Goal: Task Accomplishment & Management: Manage account settings

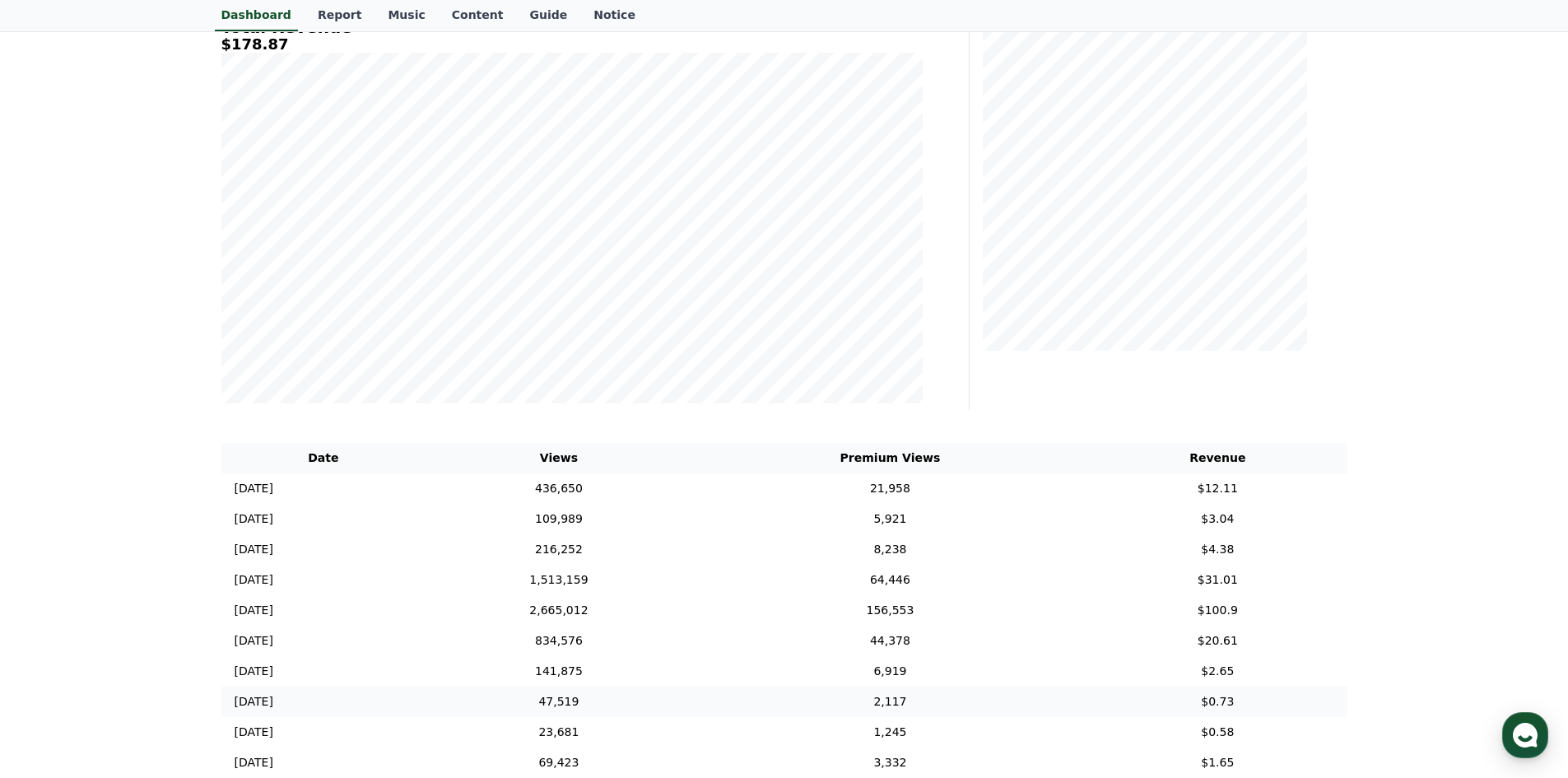
scroll to position [494, 0]
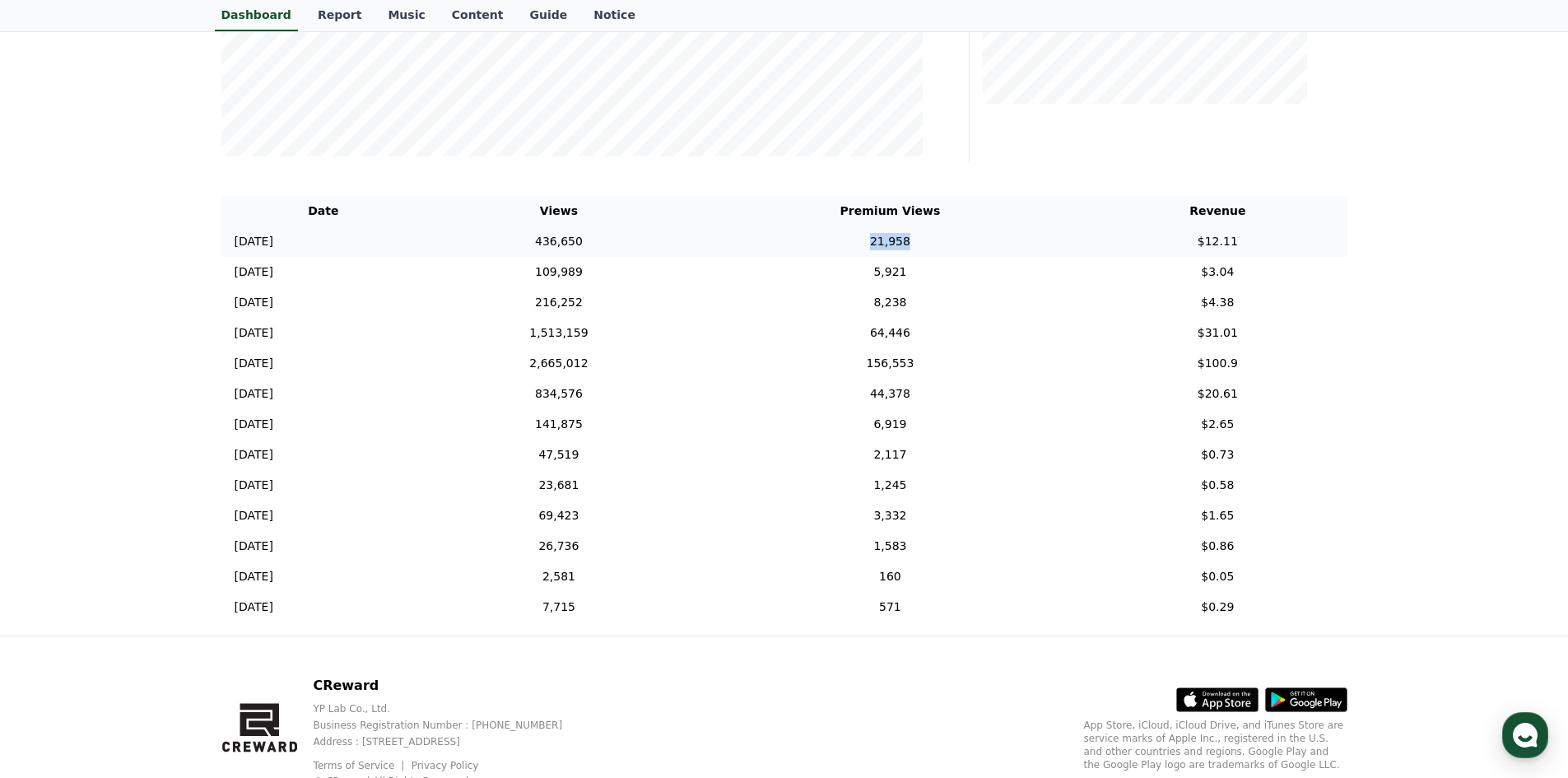
drag, startPoint x: 908, startPoint y: 250, endPoint x: 983, endPoint y: 250, distance: 75.0
click at [982, 250] on td "21,958" at bounding box center [890, 241] width 396 height 30
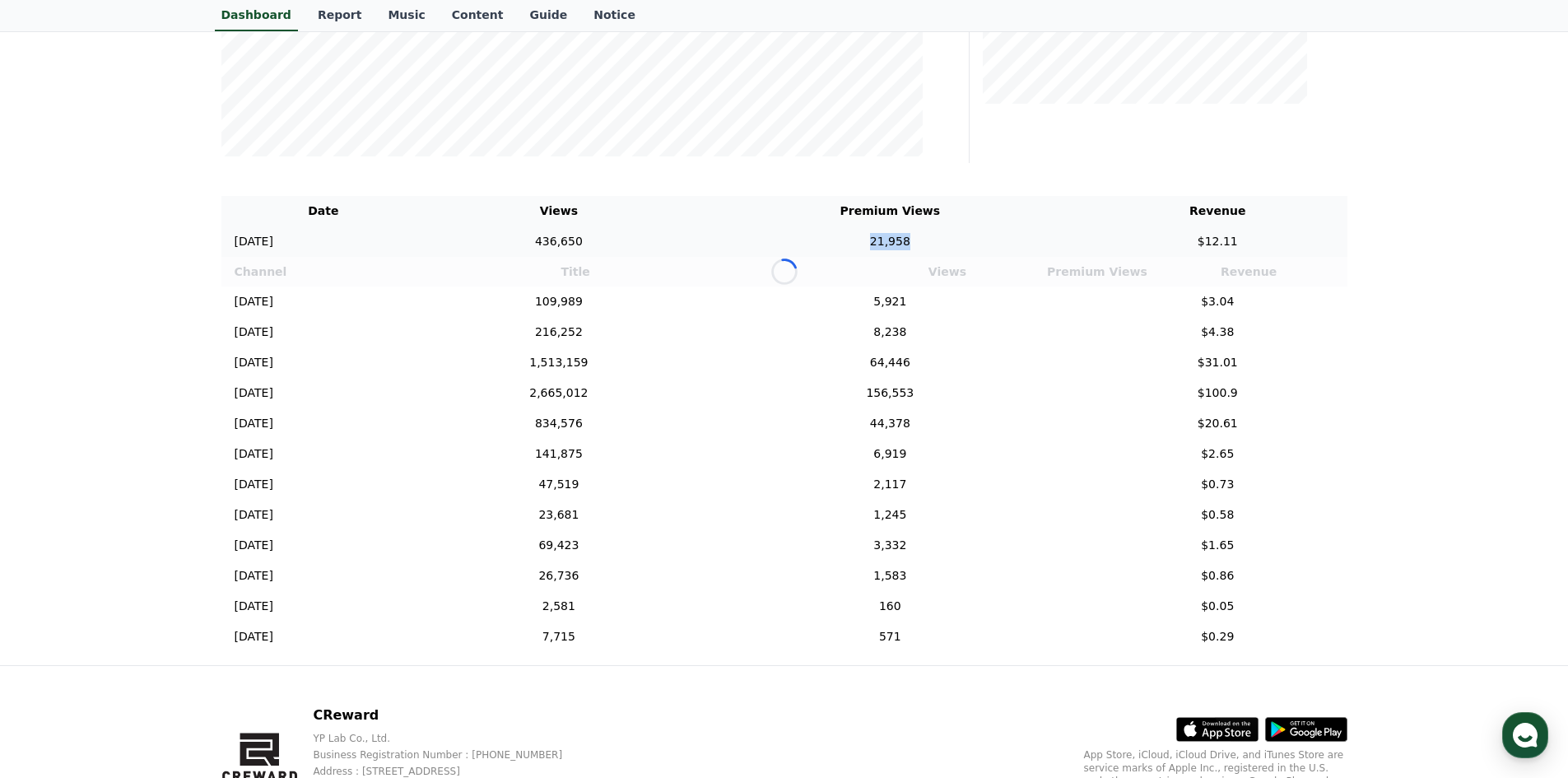
click at [983, 250] on td "21,958" at bounding box center [890, 241] width 396 height 30
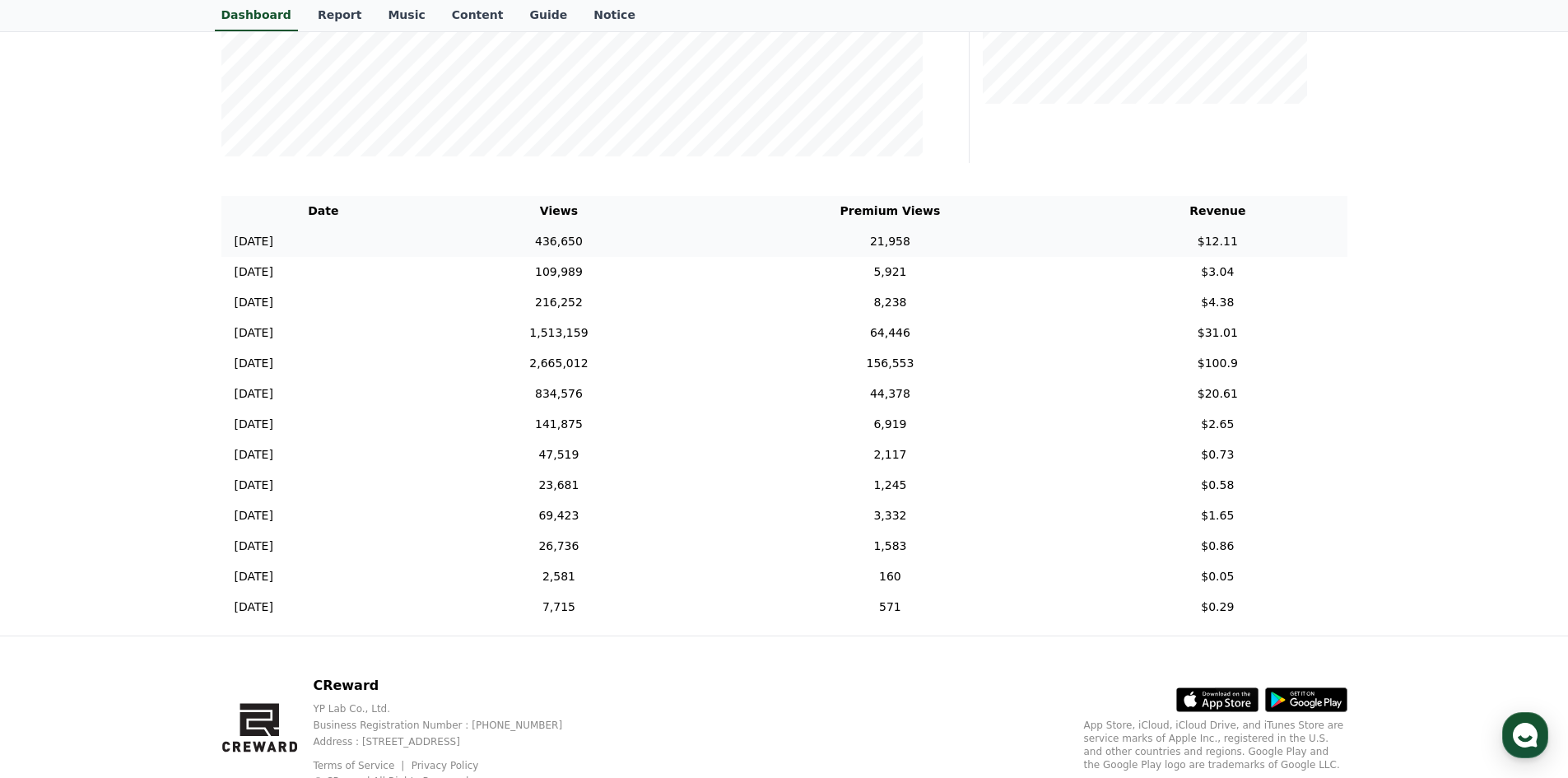
click at [983, 250] on td "21,958" at bounding box center [890, 241] width 396 height 30
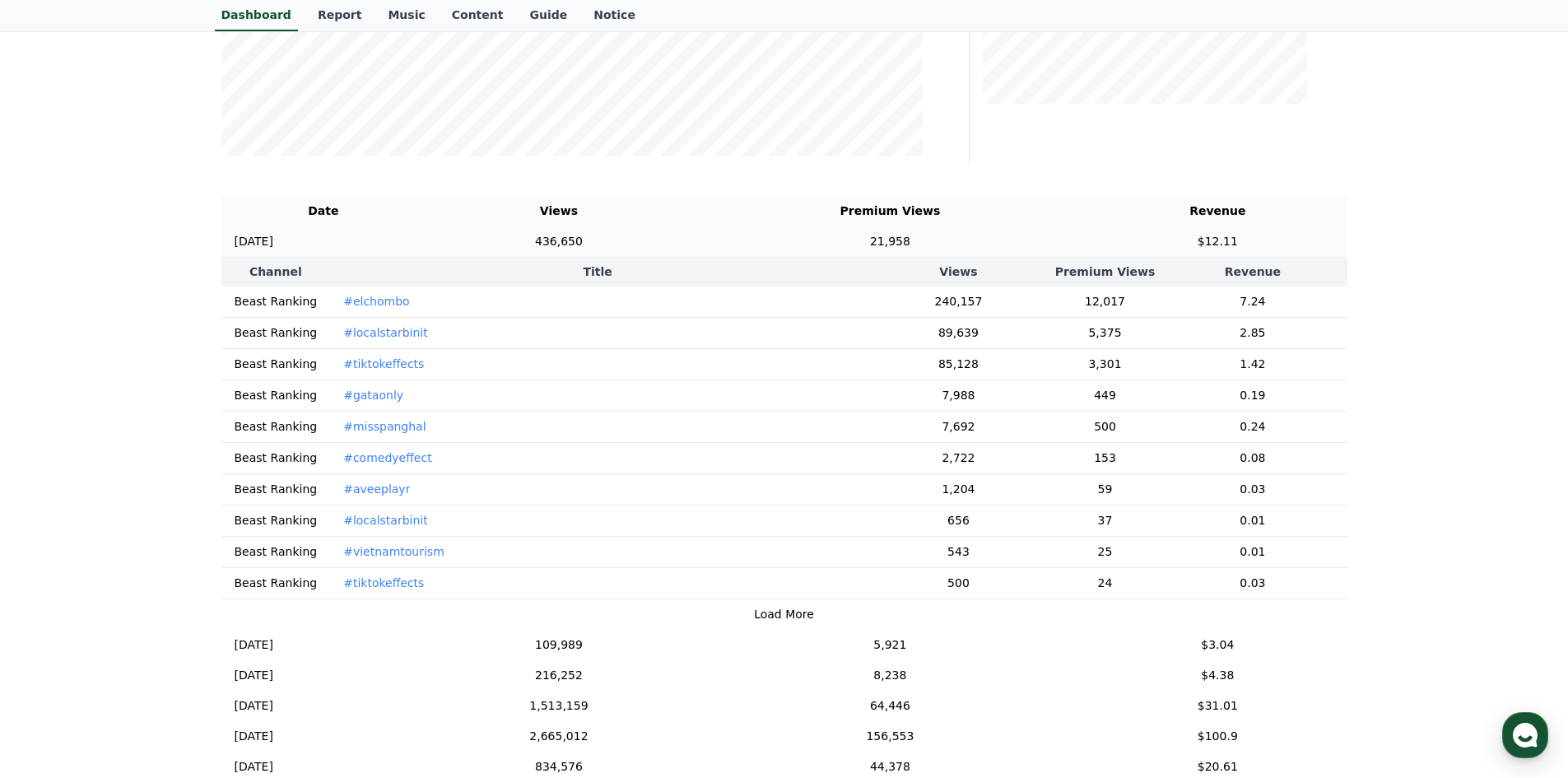
click at [983, 250] on td "21,958" at bounding box center [890, 241] width 396 height 30
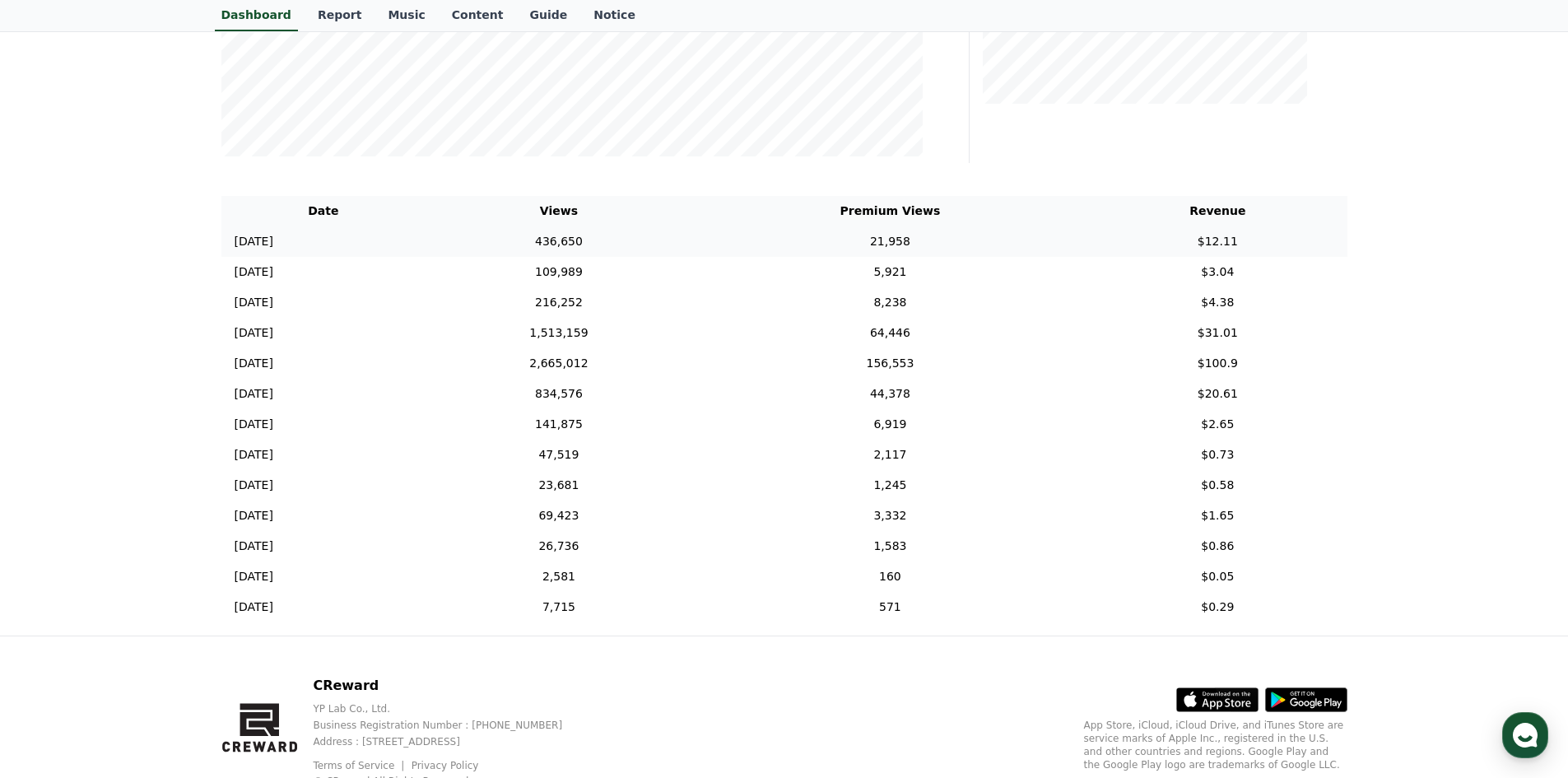
click at [983, 250] on td "21,958" at bounding box center [890, 241] width 396 height 30
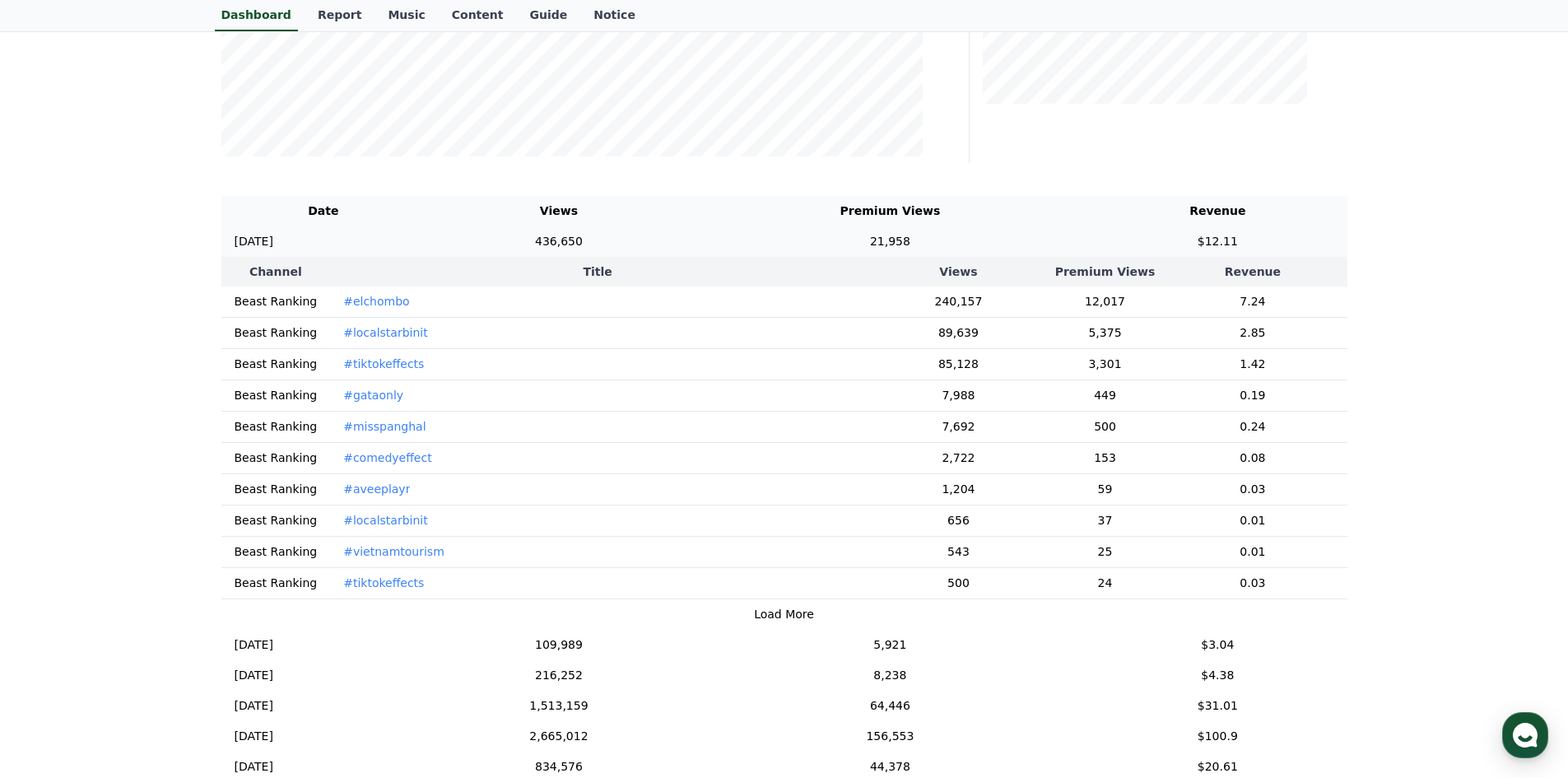
click at [983, 250] on td "21,958" at bounding box center [890, 241] width 396 height 30
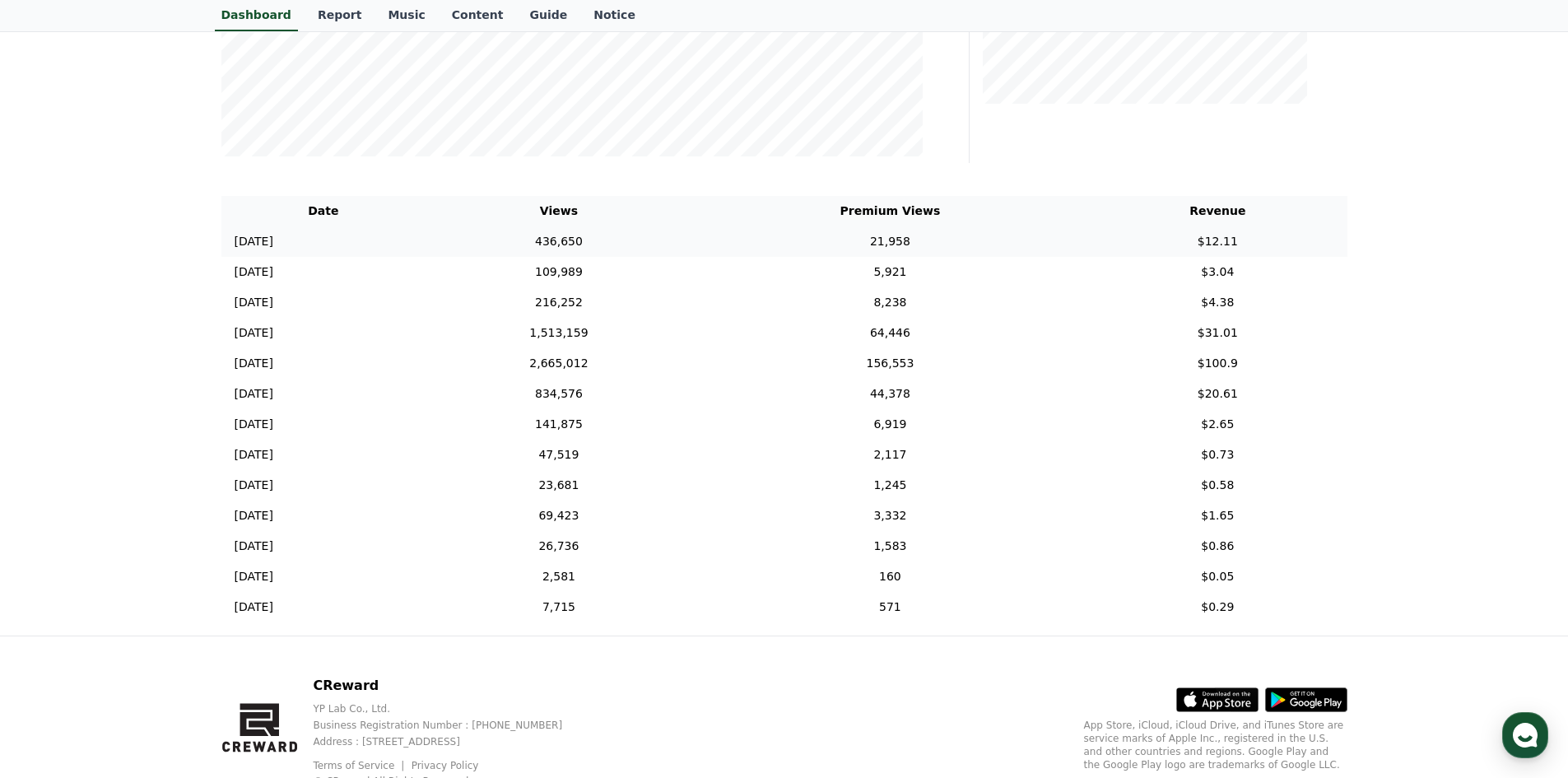
click at [983, 250] on td "21,958" at bounding box center [890, 241] width 396 height 30
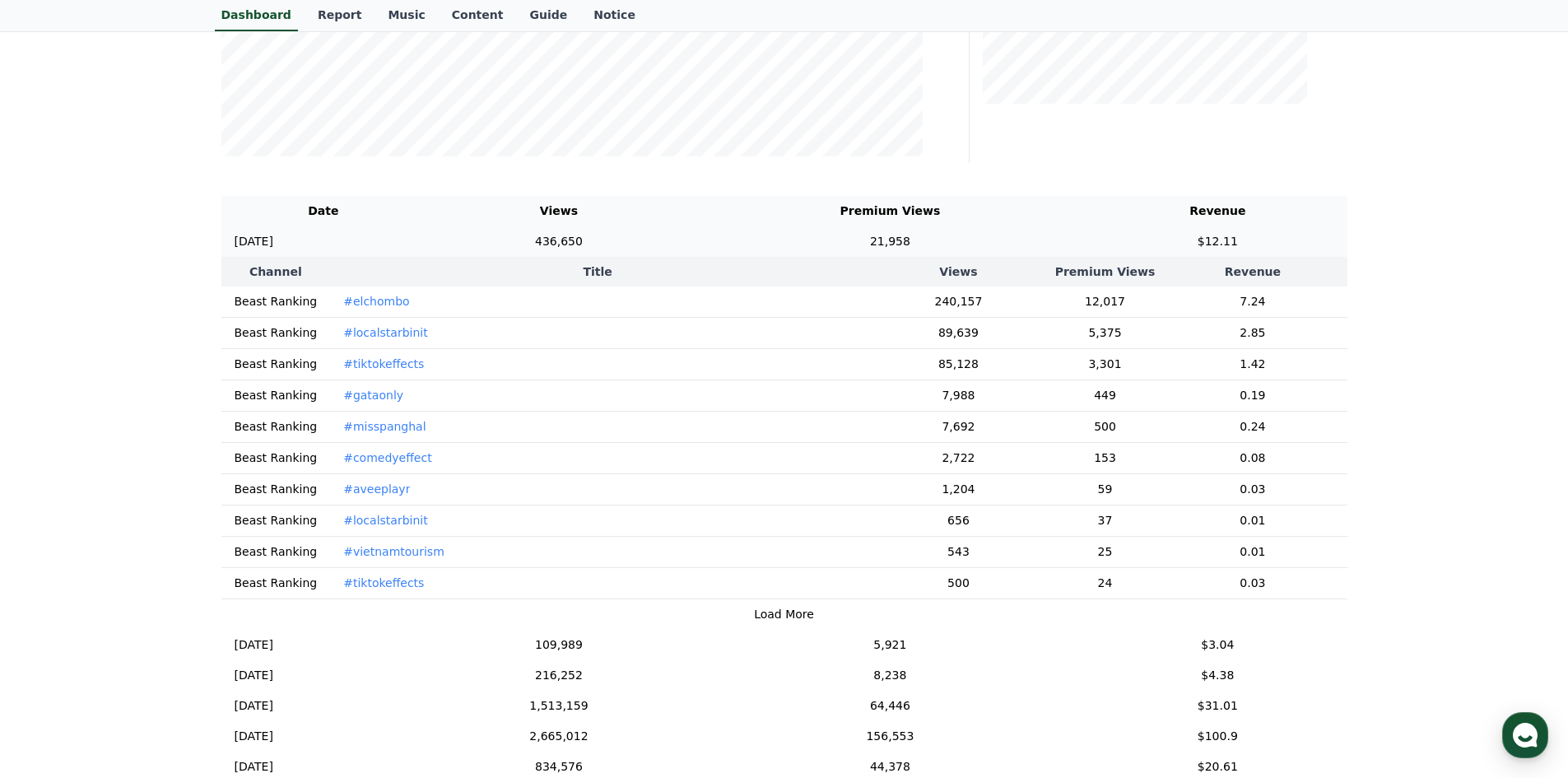
click at [983, 250] on td "21,958" at bounding box center [890, 241] width 396 height 30
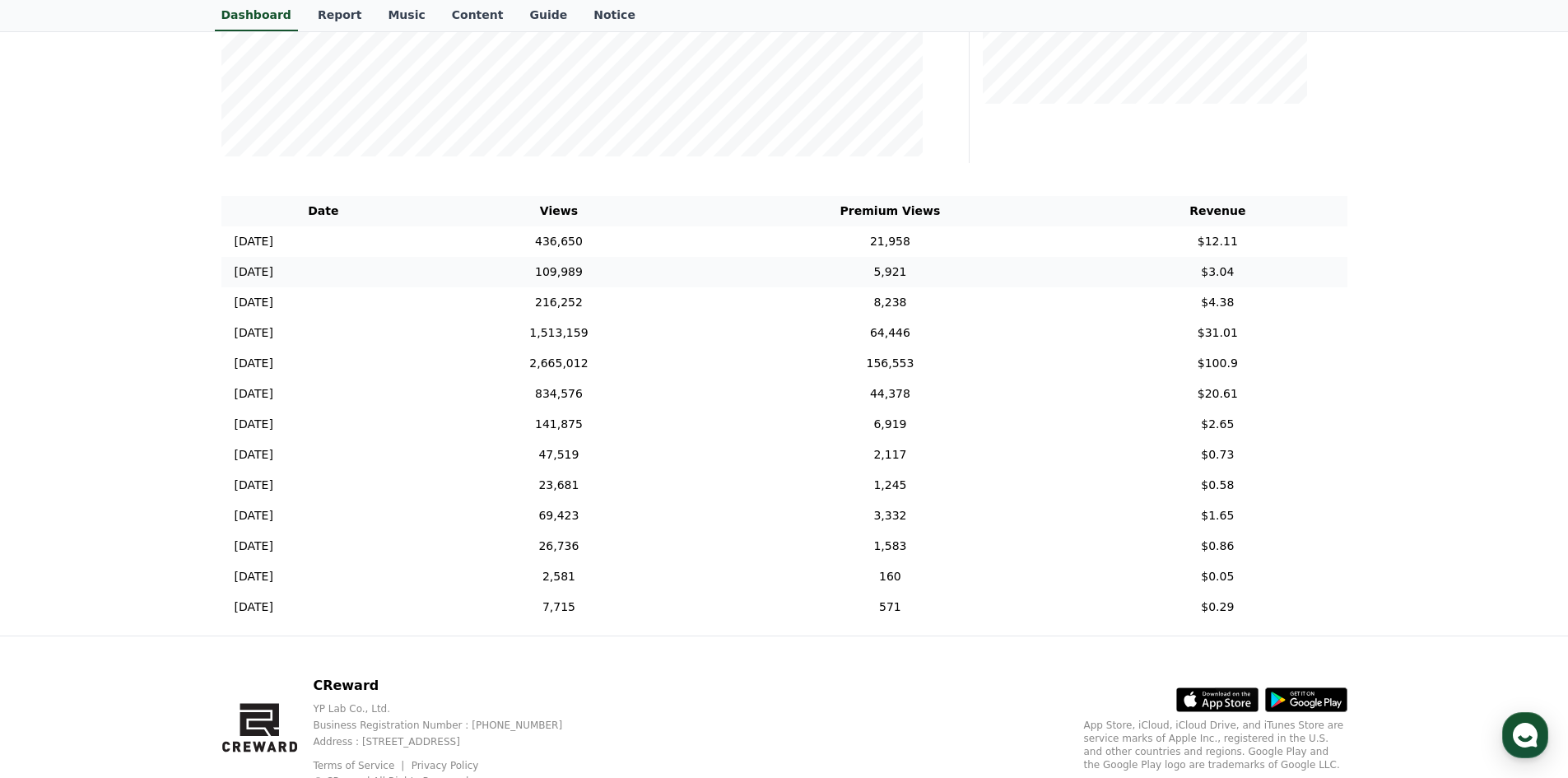
click at [975, 280] on td "5,921" at bounding box center [890, 272] width 396 height 30
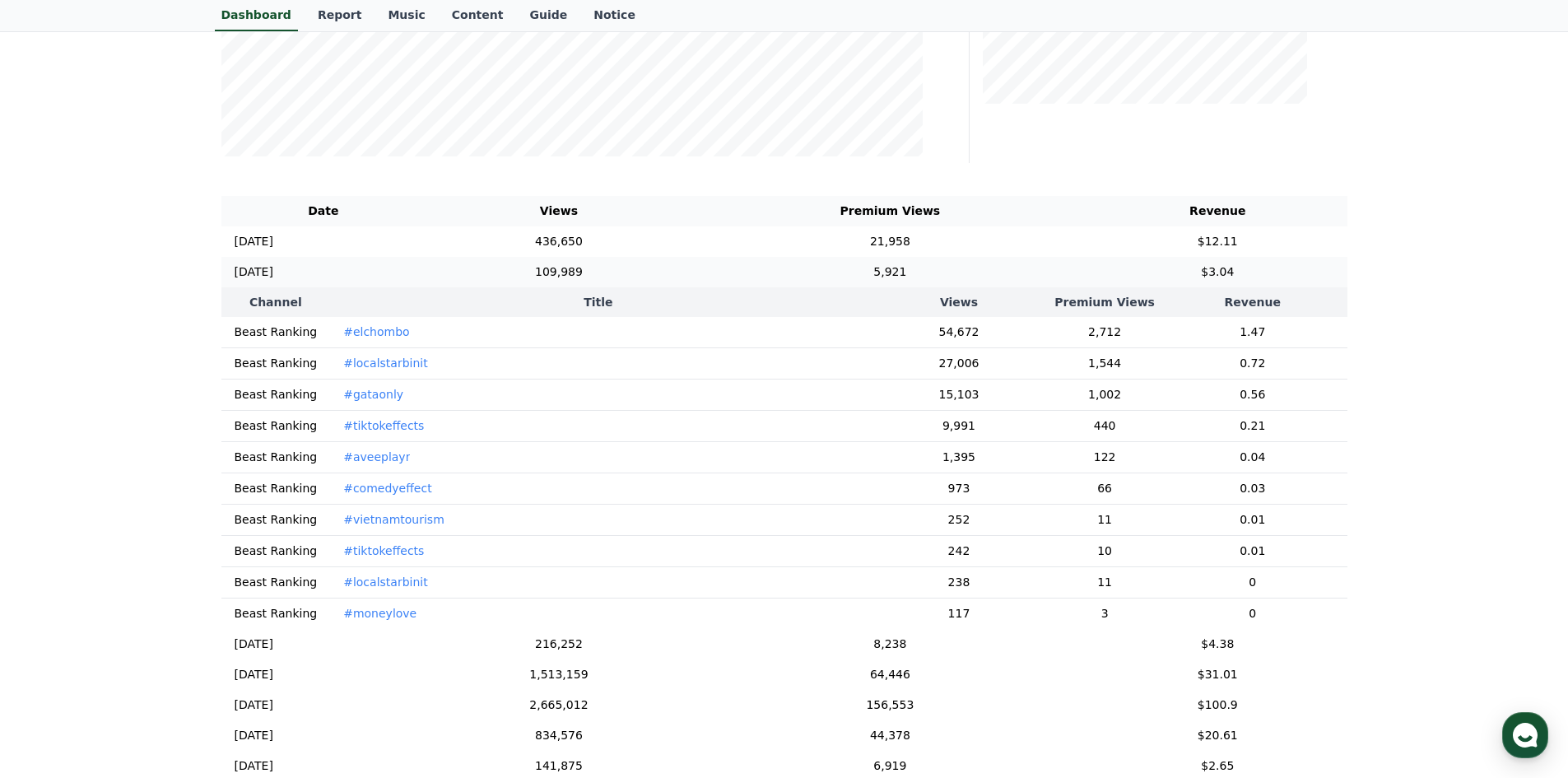
click at [975, 282] on td "5,921" at bounding box center [890, 272] width 396 height 30
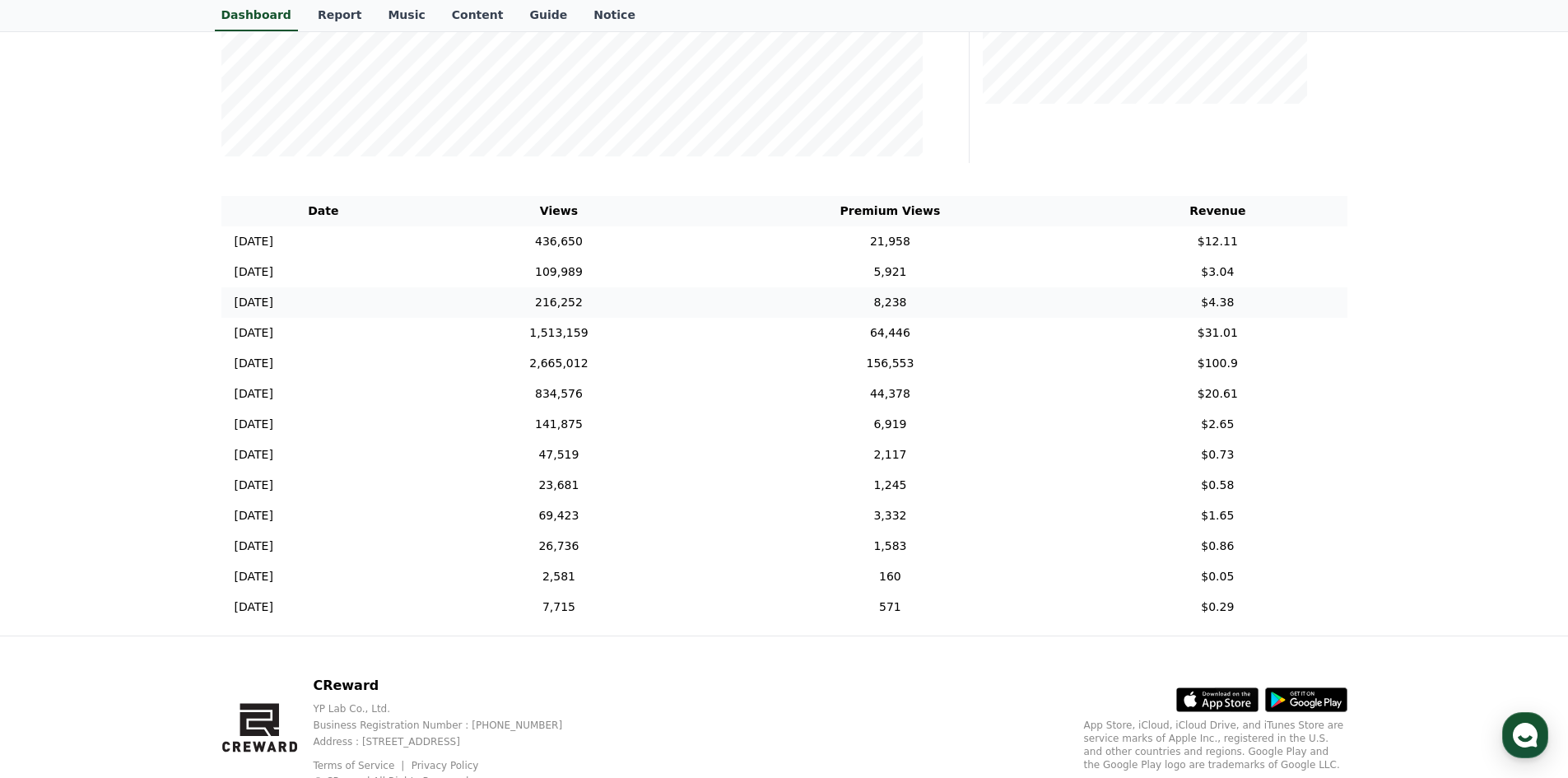
click at [979, 316] on td "8,238" at bounding box center [890, 302] width 396 height 30
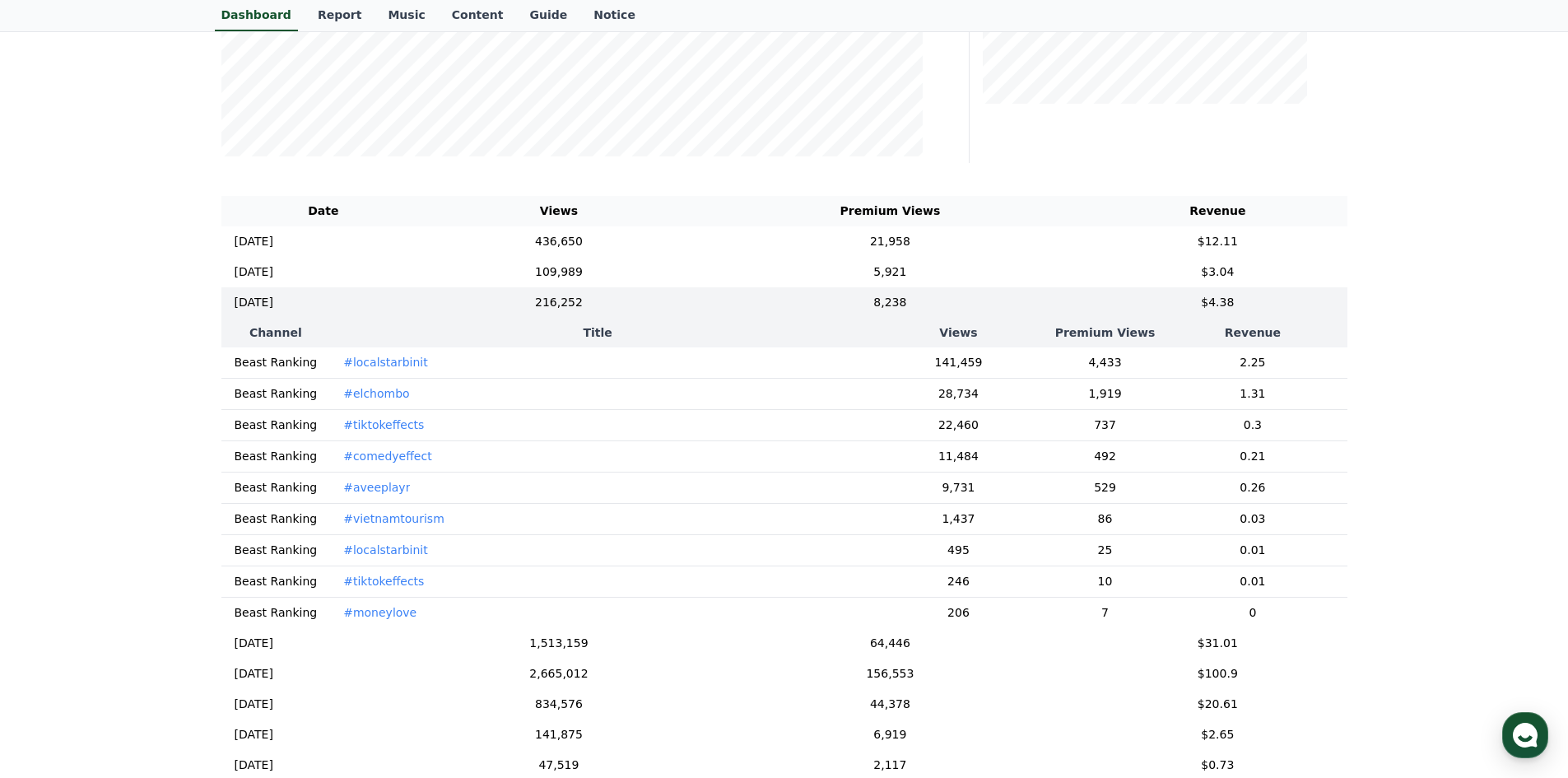
click at [980, 366] on td "141,459" at bounding box center [958, 363] width 187 height 31
click at [930, 368] on td "141,459" at bounding box center [958, 363] width 187 height 31
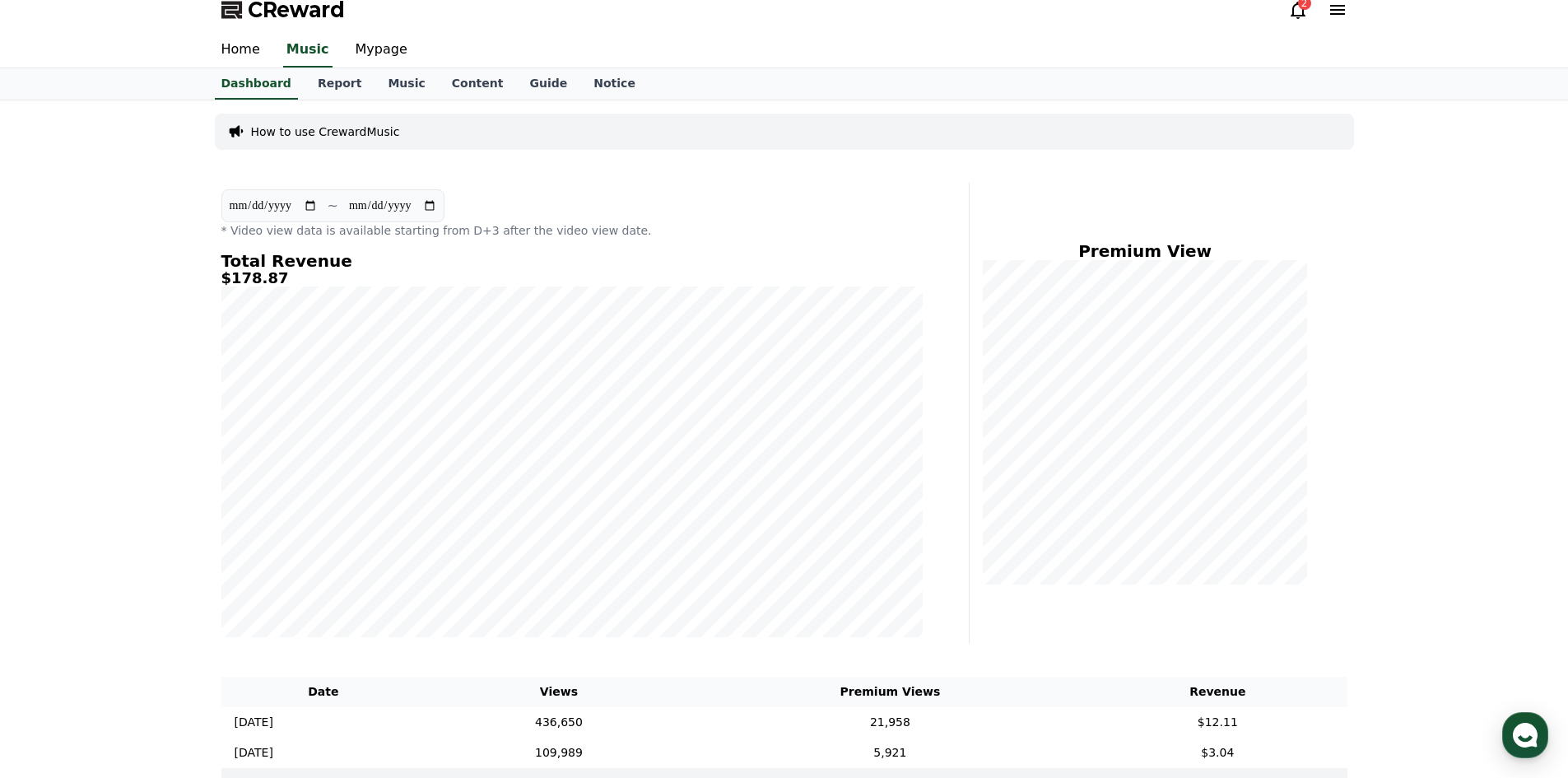
scroll to position [0, 0]
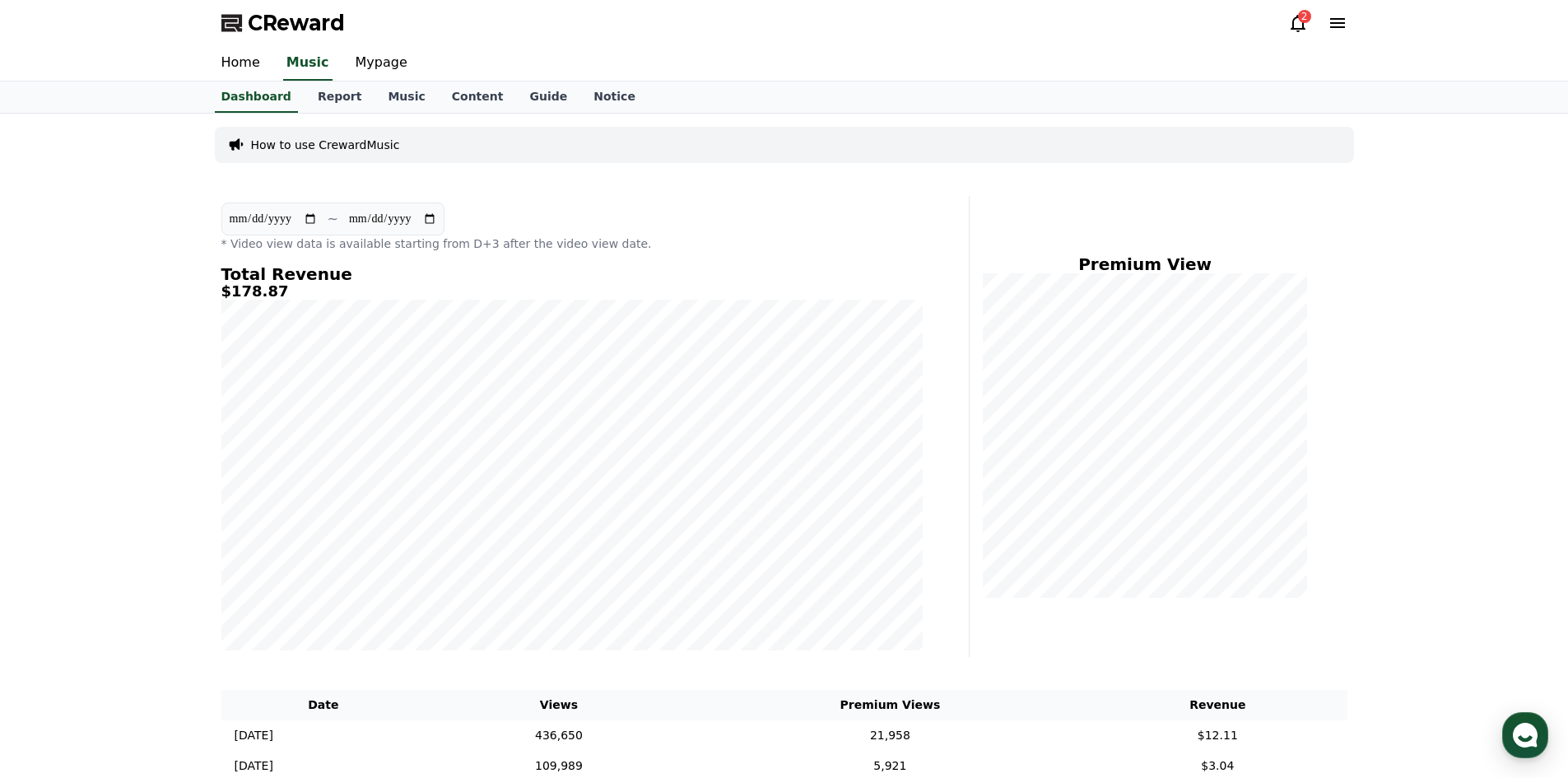
click at [1296, 31] on icon at bounding box center [1298, 23] width 15 height 17
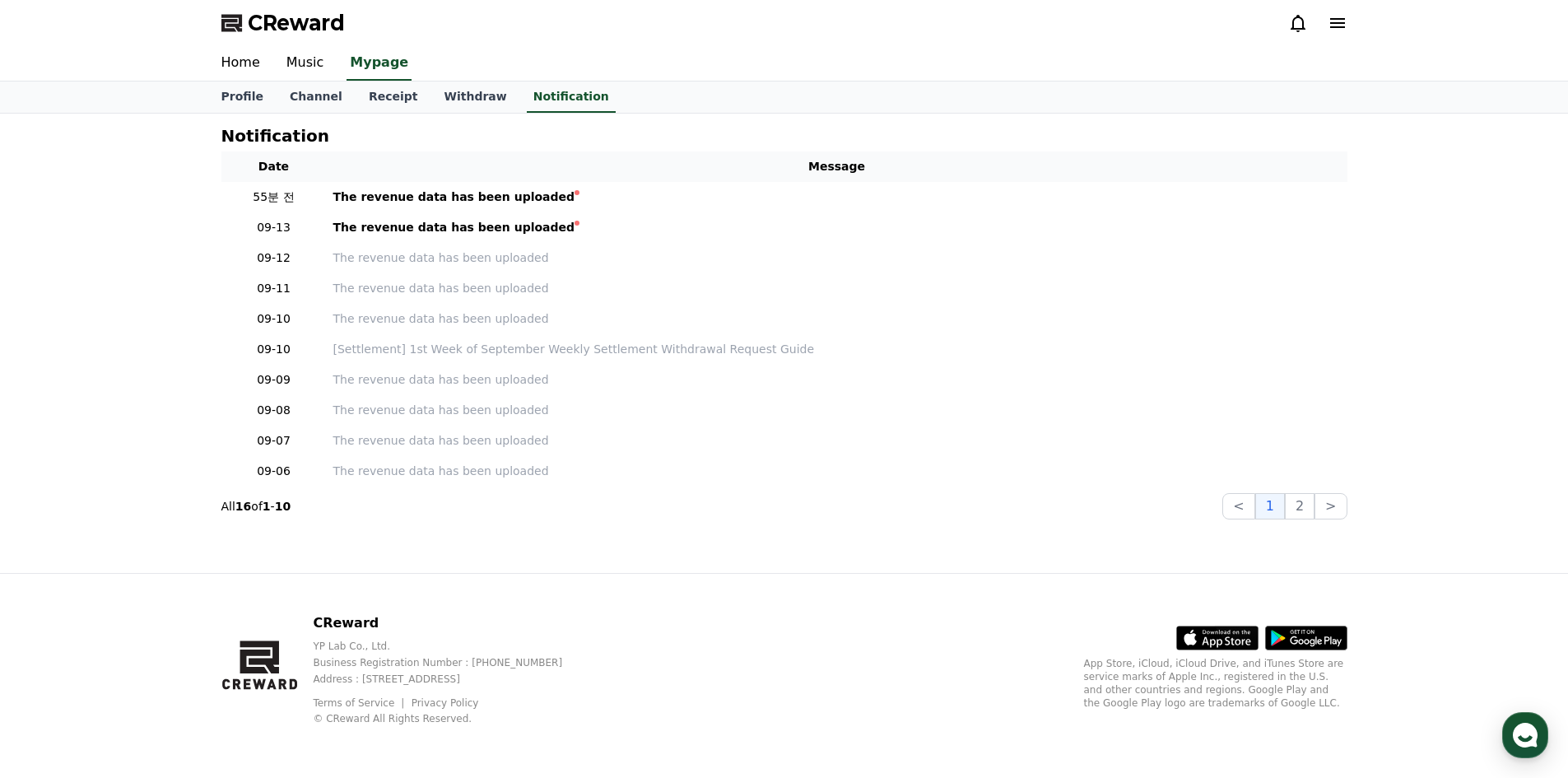
click at [1296, 31] on icon at bounding box center [1298, 23] width 15 height 17
click at [478, 98] on link "Withdraw" at bounding box center [475, 97] width 89 height 31
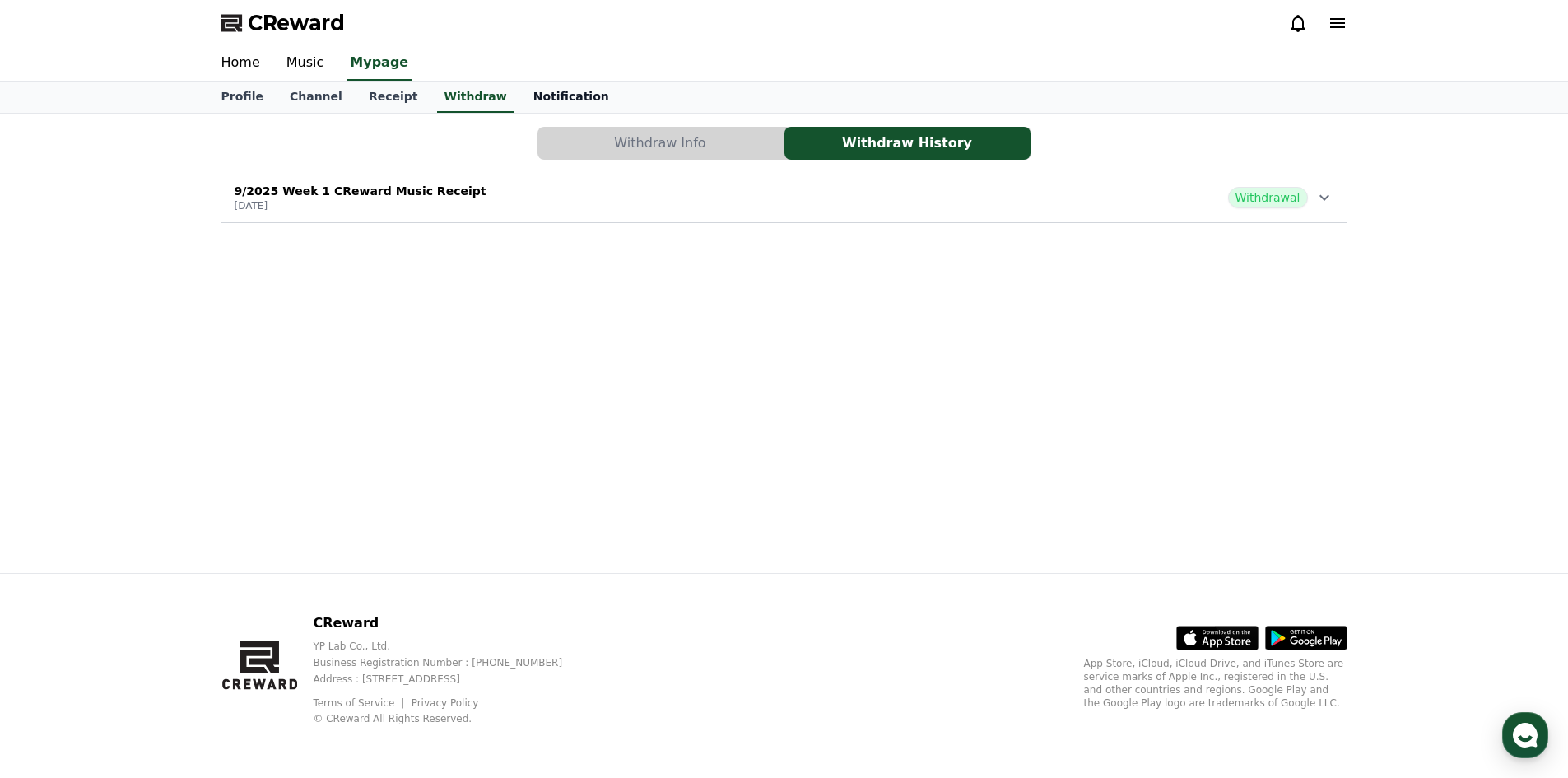
click at [521, 104] on link "Notification" at bounding box center [572, 97] width 102 height 31
